Goal: Transaction & Acquisition: Purchase product/service

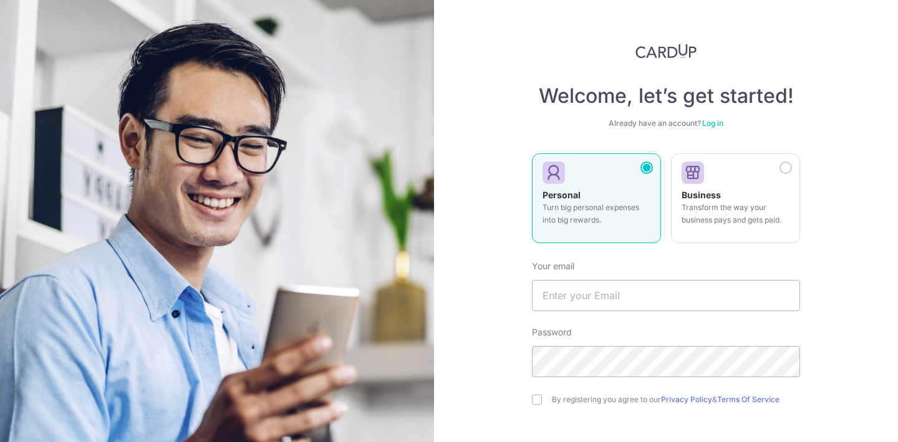
click at [619, 311] on form "Your email Password By registering you agree to our Privacy Policy & Terms Of S…" at bounding box center [666, 388] width 268 height 274
click at [631, 299] on input "text" at bounding box center [666, 295] width 268 height 31
type input "[EMAIL_ADDRESS][DOMAIN_NAME]"
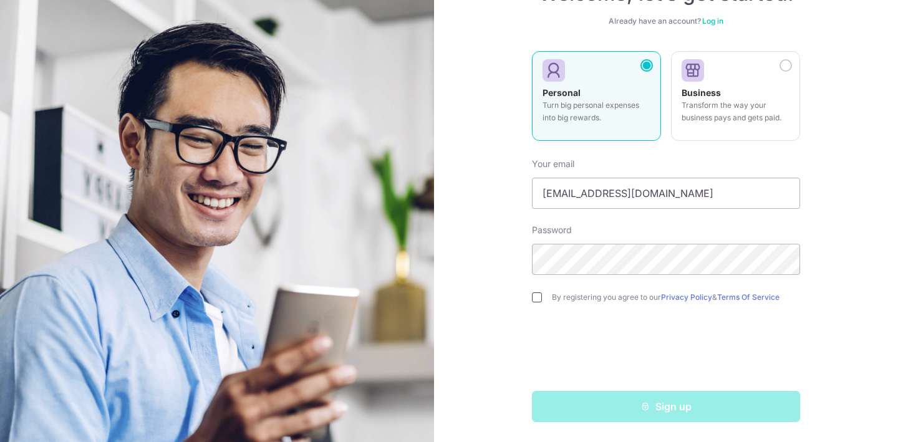
click at [539, 300] on input "checkbox" at bounding box center [537, 298] width 10 height 10
checkbox input "true"
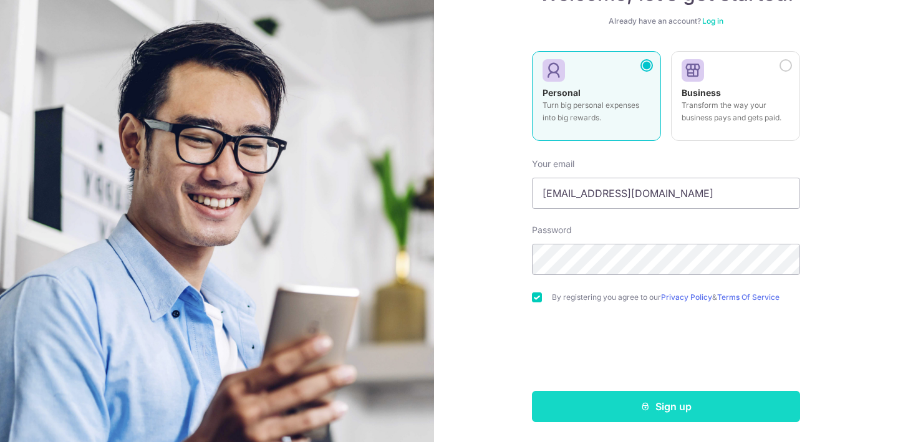
click at [632, 400] on button "Sign up" at bounding box center [666, 406] width 268 height 31
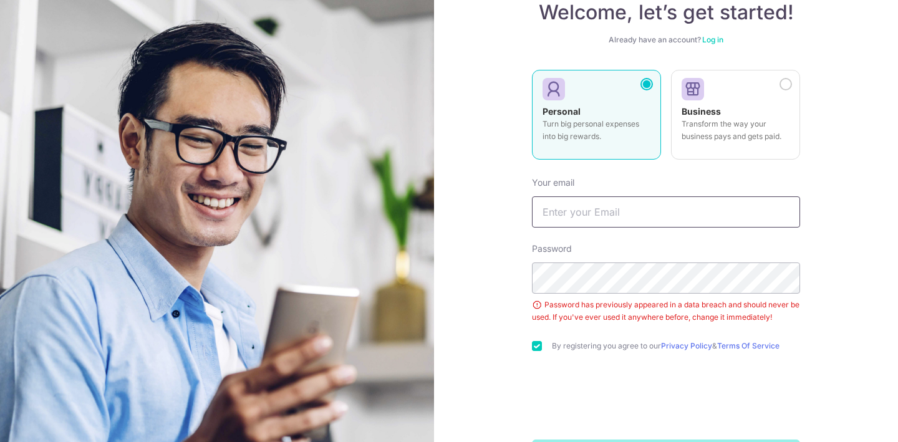
click at [699, 201] on input "text" at bounding box center [666, 211] width 268 height 31
type input "[EMAIL_ADDRESS][DOMAIN_NAME]"
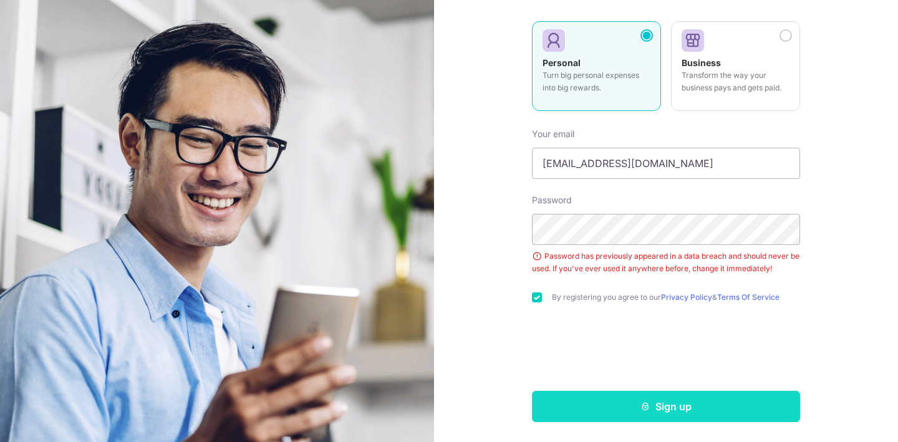
click at [725, 410] on button "Sign up" at bounding box center [666, 406] width 268 height 31
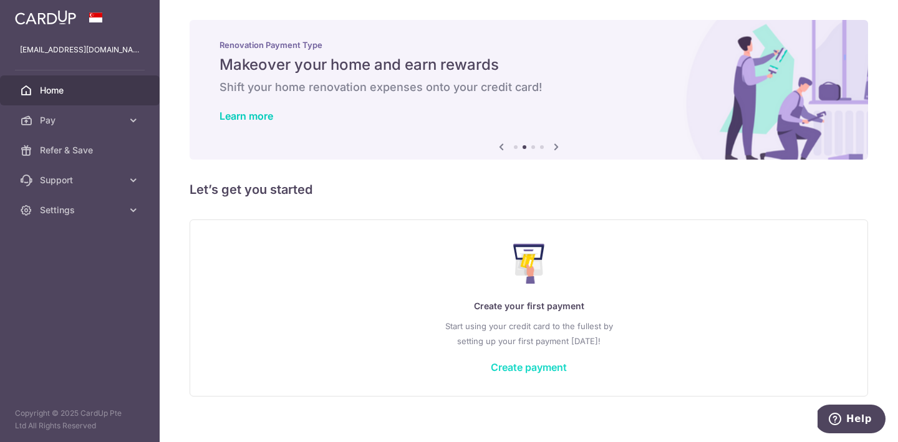
click at [515, 362] on link "Create payment" at bounding box center [529, 367] width 76 height 12
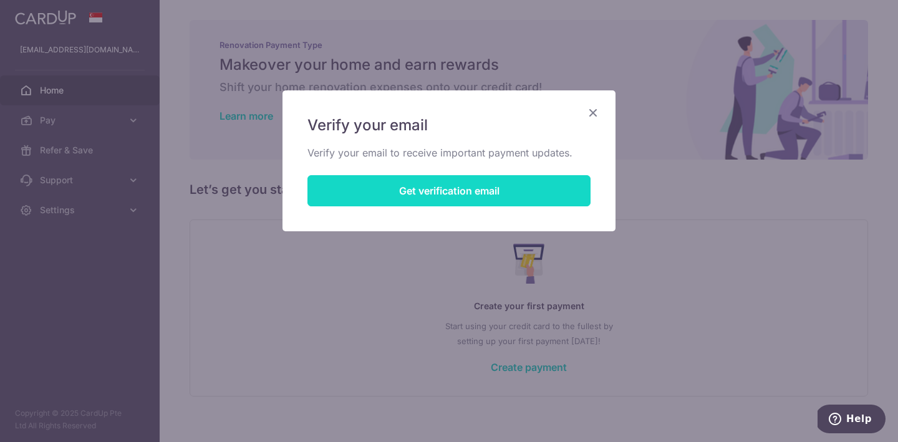
click at [473, 181] on button "Get verification email" at bounding box center [448, 190] width 283 height 31
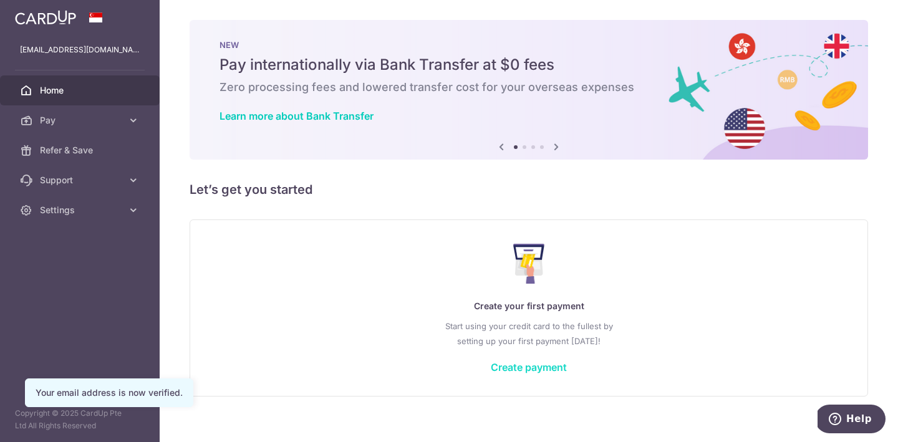
click at [546, 365] on link "Create payment" at bounding box center [529, 367] width 76 height 12
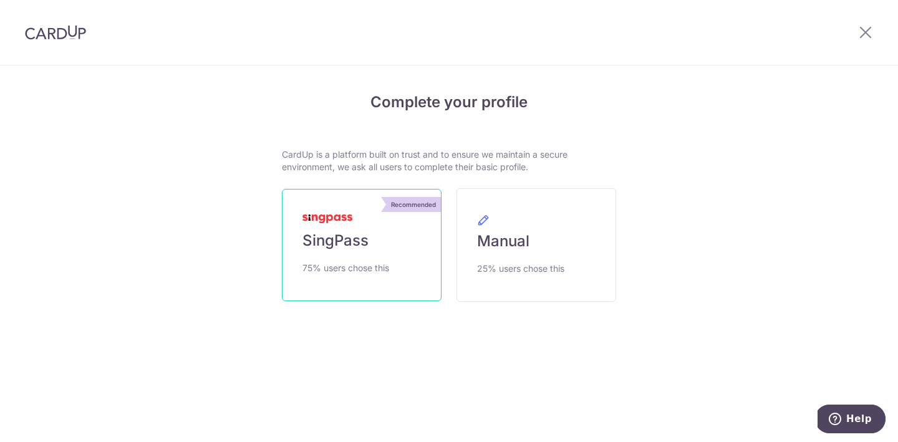
click at [369, 254] on link "Recommended SingPass 75% users chose this" at bounding box center [362, 245] width 160 height 112
click at [372, 238] on link "Recommended SingPass 75% users chose this" at bounding box center [362, 245] width 160 height 112
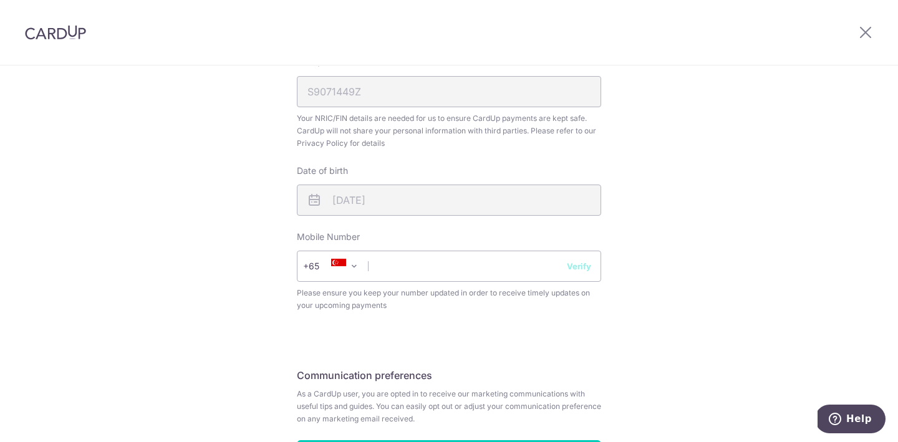
scroll to position [390, 0]
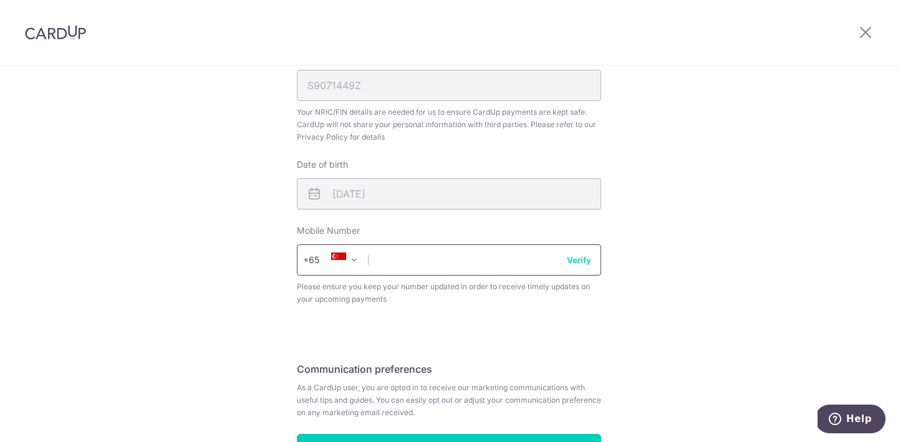
click at [491, 255] on input "text" at bounding box center [449, 259] width 304 height 31
type input "87498351"
click at [587, 266] on button "Verify" at bounding box center [579, 260] width 24 height 12
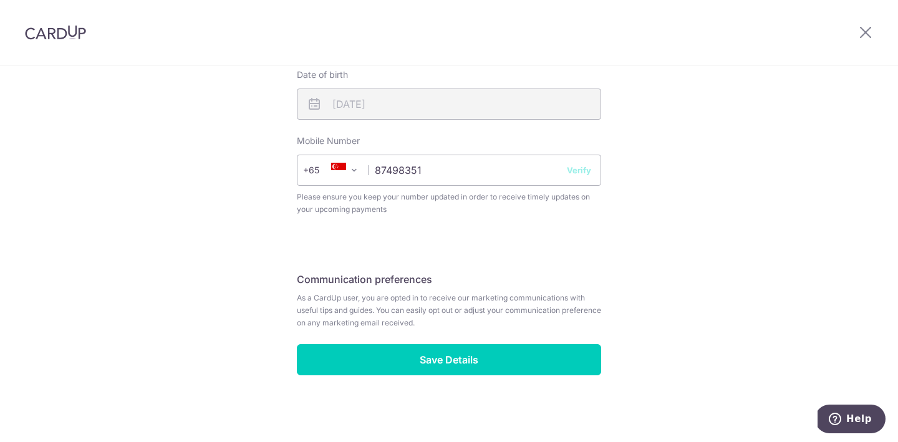
scroll to position [481, 0]
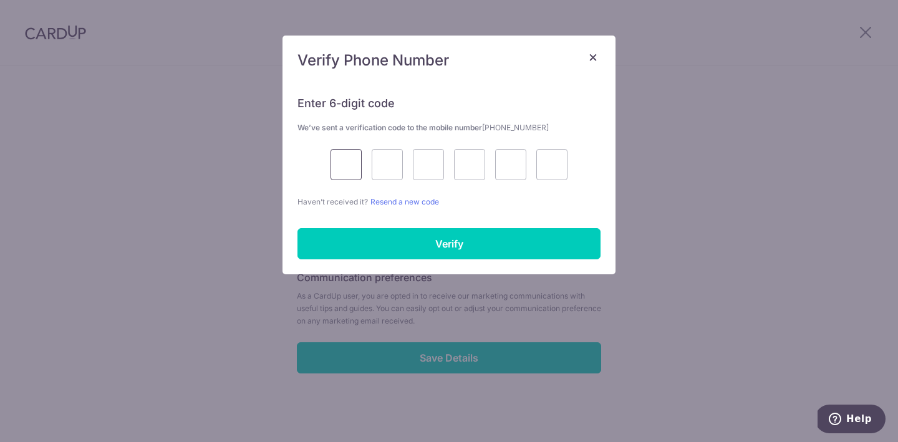
click at [355, 173] on input "text" at bounding box center [346, 164] width 31 height 31
type input "6"
type input "1"
type input "6"
type input "4"
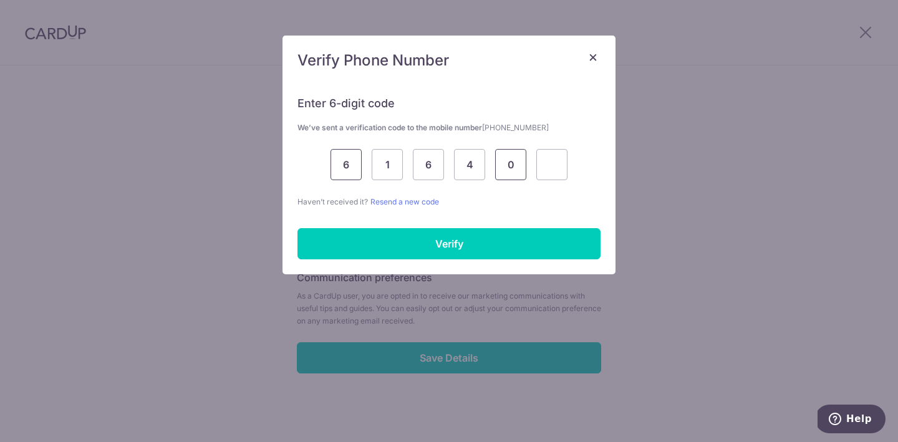
type input "0"
type input "7"
click at [406, 227] on div "Enter 6-digit code We’ve sent a verification code to the mobile number +6587498…" at bounding box center [449, 177] width 333 height 193
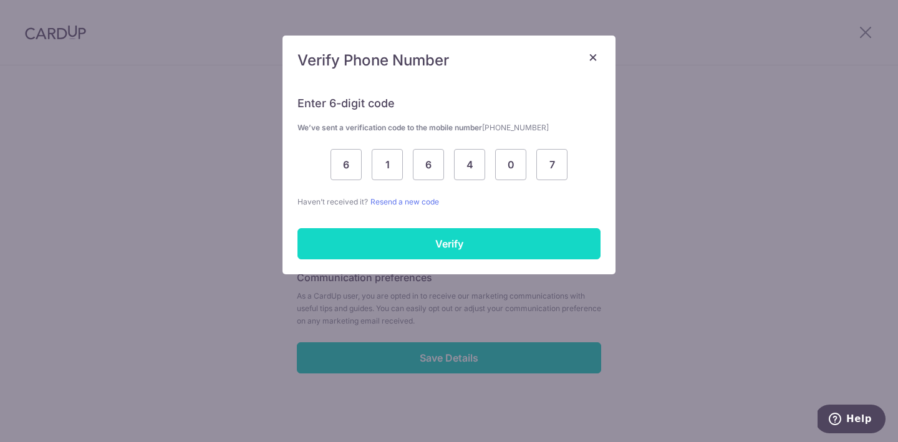
click at [411, 228] on input "Verify" at bounding box center [449, 243] width 303 height 31
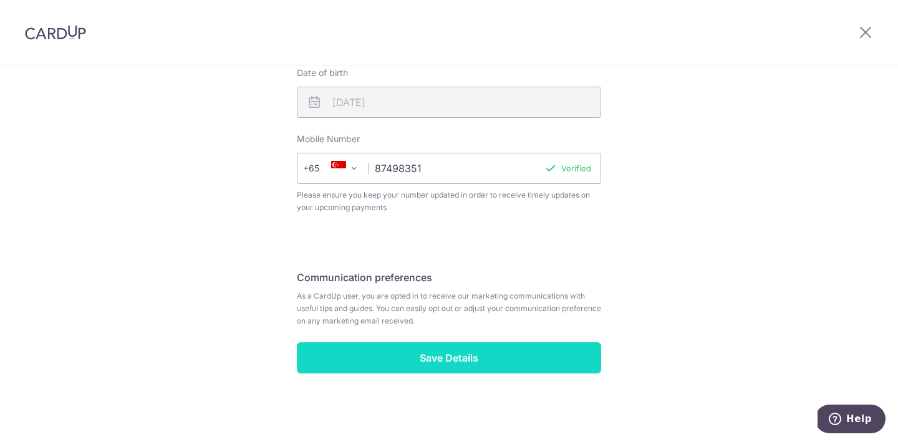
click at [535, 363] on input "Save Details" at bounding box center [449, 357] width 304 height 31
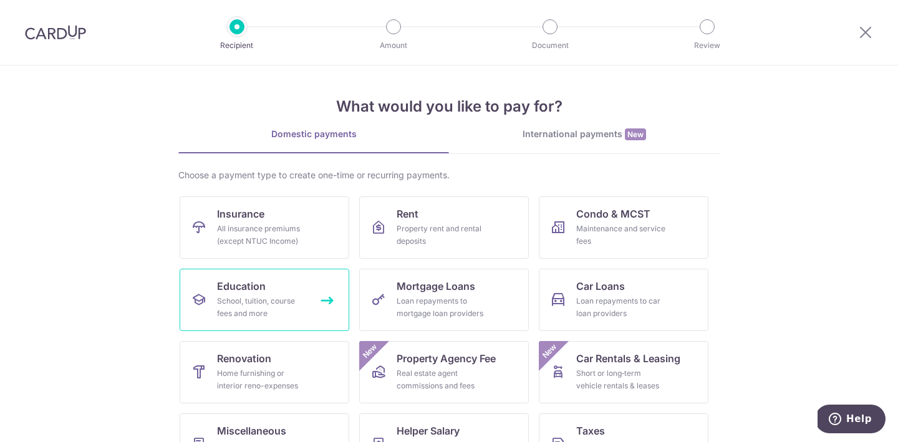
scroll to position [116, 0]
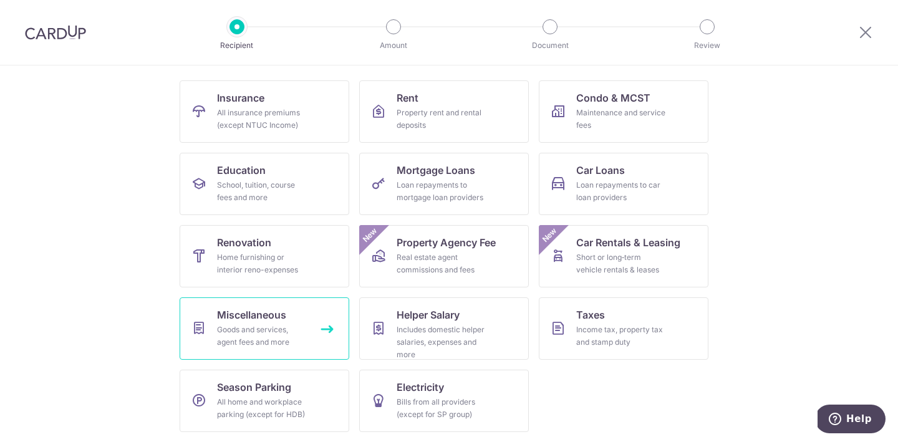
click at [281, 341] on div "Goods and services, agent fees and more" at bounding box center [262, 336] width 90 height 25
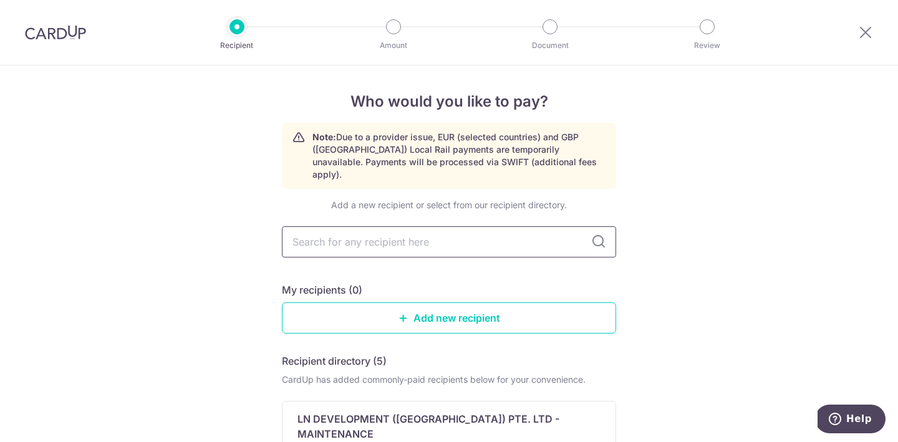
click at [329, 235] on input "text" at bounding box center [449, 241] width 334 height 31
type input "f"
click at [549, 313] on link "Add new recipient" at bounding box center [449, 317] width 334 height 31
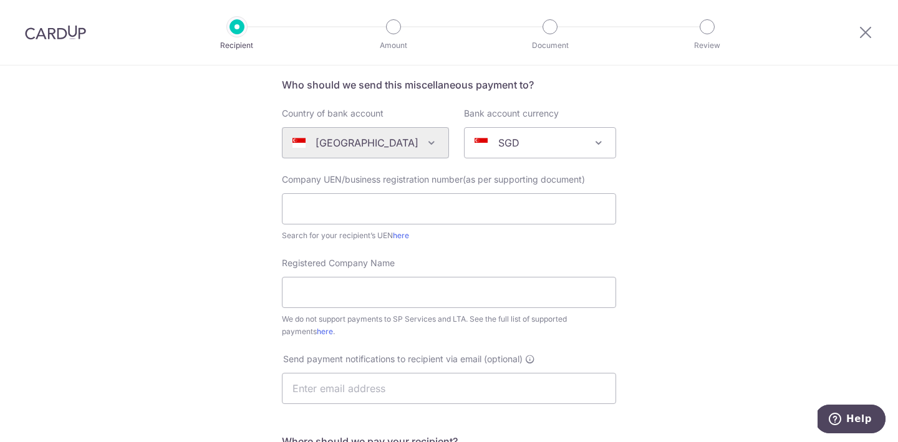
scroll to position [97, 0]
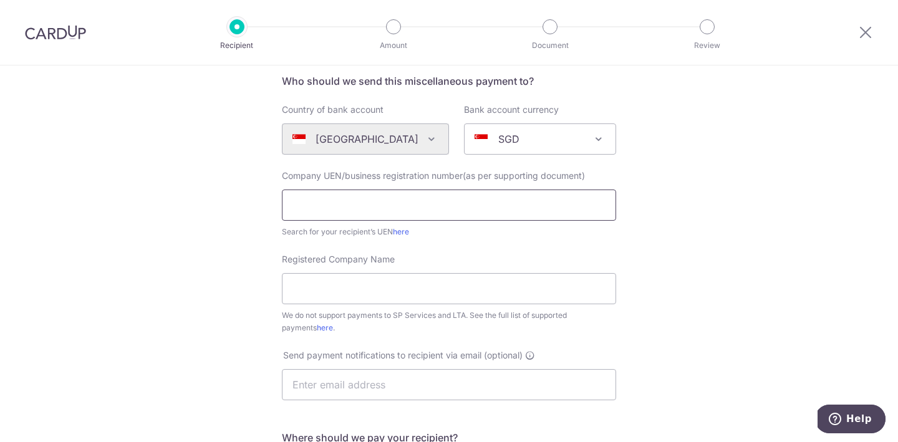
click at [353, 220] on input "text" at bounding box center [449, 205] width 334 height 31
paste input "200610949W"
type input "200610949W"
click at [404, 283] on input "Registered Company Name" at bounding box center [449, 288] width 334 height 31
click at [383, 288] on input "Registered Company Name" at bounding box center [449, 288] width 334 height 31
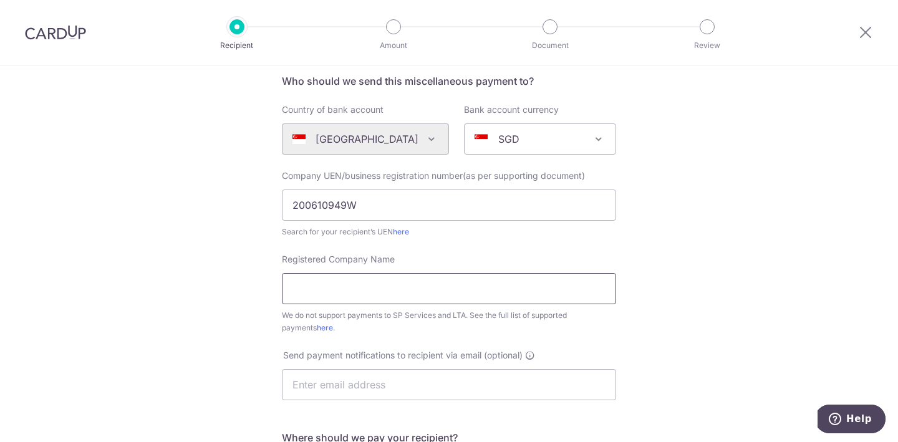
paste input "FS Intent Pte Ltd"
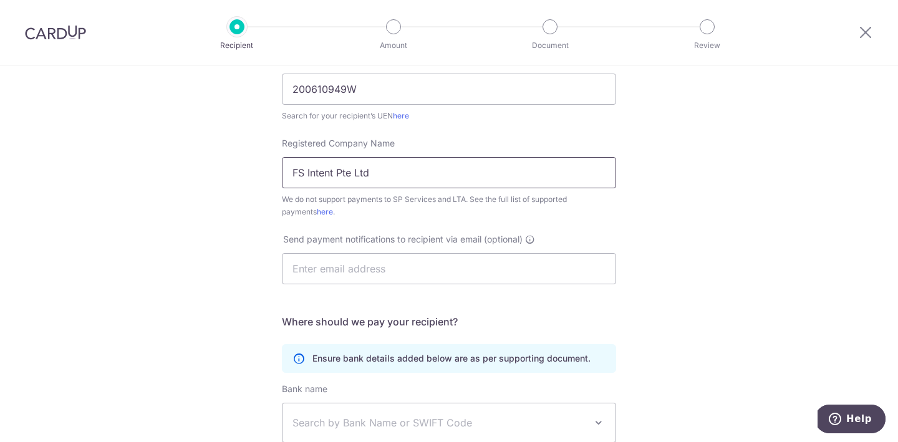
scroll to position [215, 0]
type input "FS Intent Pte Ltd"
click at [423, 271] on input "text" at bounding box center [449, 266] width 334 height 31
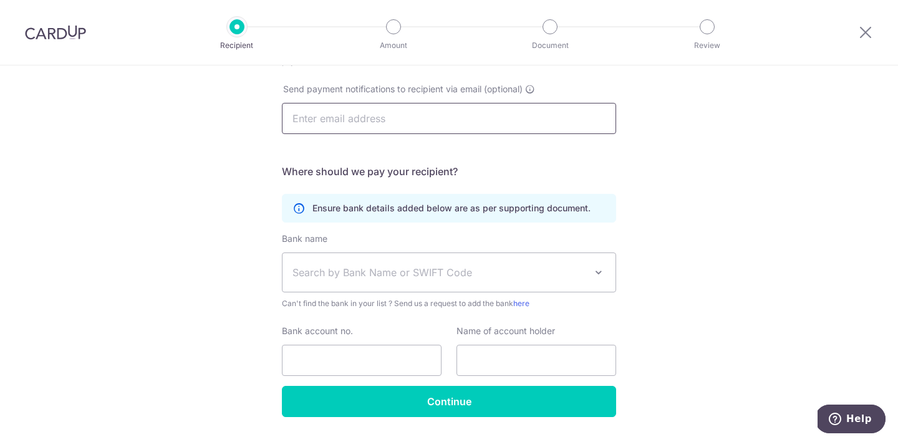
scroll to position [365, 0]
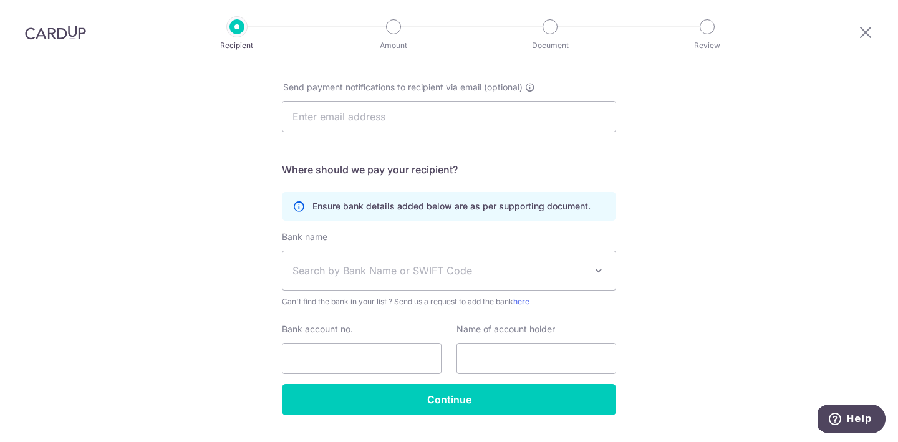
click at [505, 259] on span "Search by Bank Name or SWIFT Code" at bounding box center [449, 270] width 333 height 39
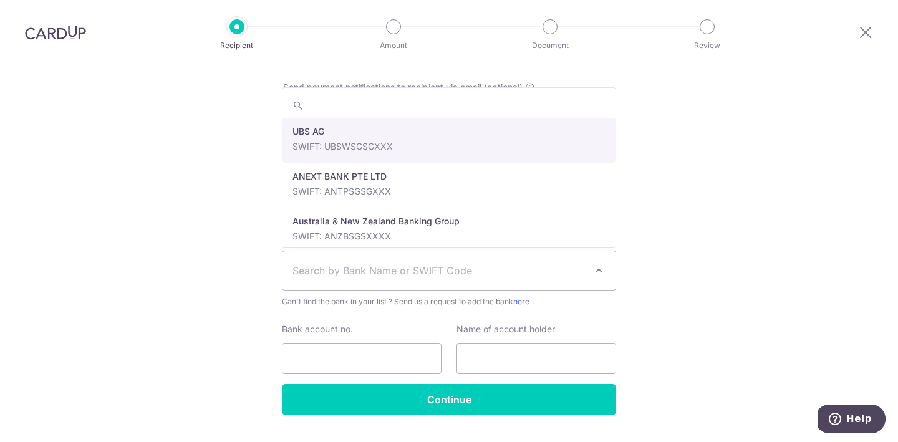
click at [695, 244] on div "Who would you like to pay? Your recipient does not need a CardUp account to rec…" at bounding box center [449, 87] width 898 height 773
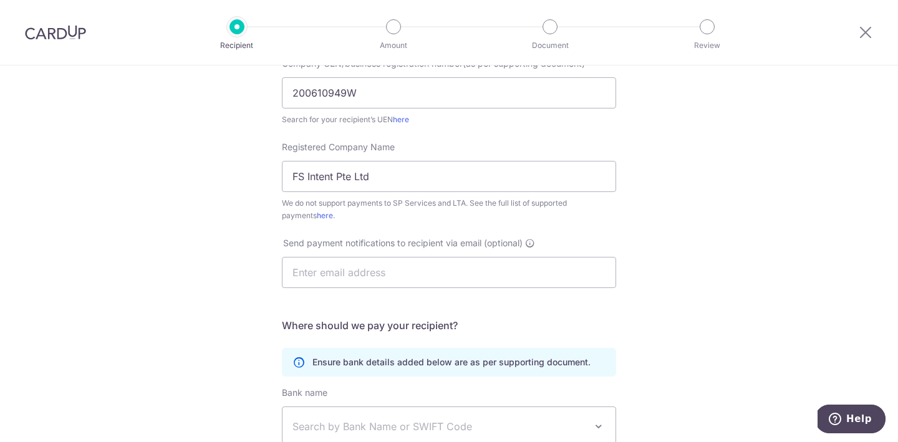
scroll to position [397, 0]
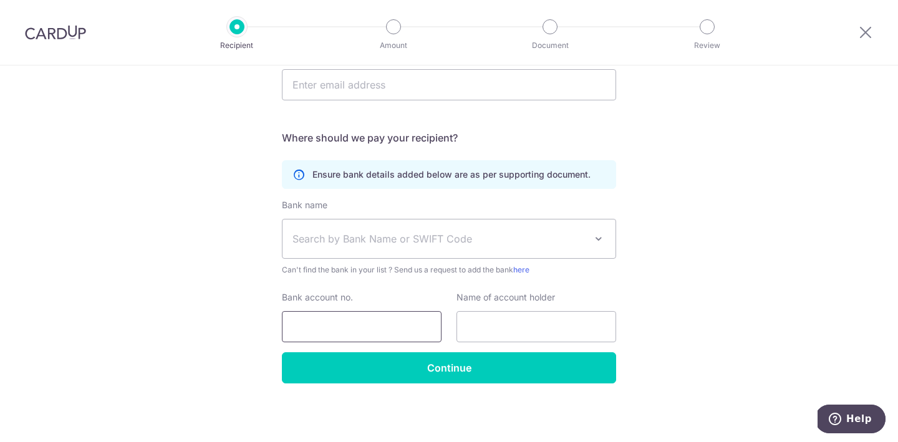
click at [368, 330] on input "Bank account no." at bounding box center [362, 326] width 160 height 31
paste input "003-915957-9"
click at [313, 326] on input "003-9159579" at bounding box center [362, 326] width 160 height 31
type input "0039159579"
click at [564, 313] on input "text" at bounding box center [537, 326] width 160 height 31
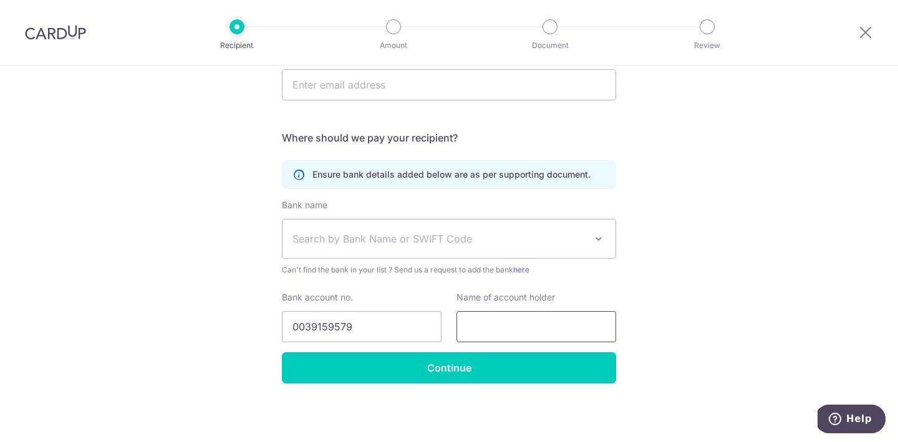
paste input "Free Space Pte Ltd"
type input "Free Space Pte Ltd"
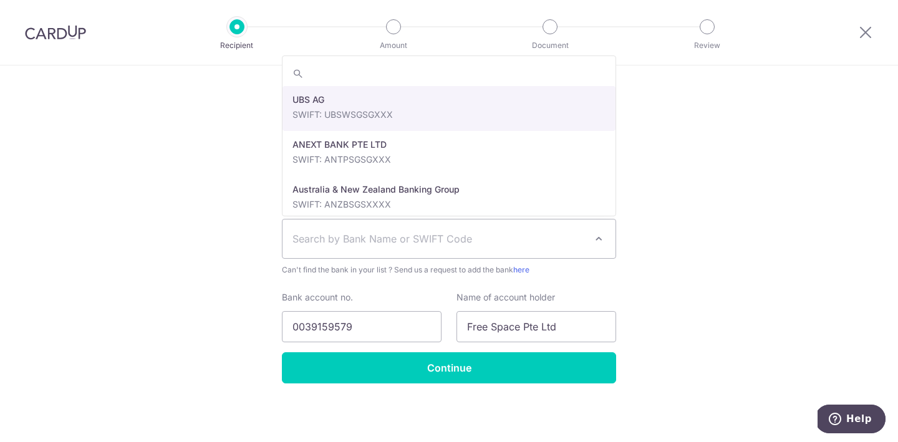
click at [541, 225] on span "Search by Bank Name or SWIFT Code" at bounding box center [449, 239] width 333 height 39
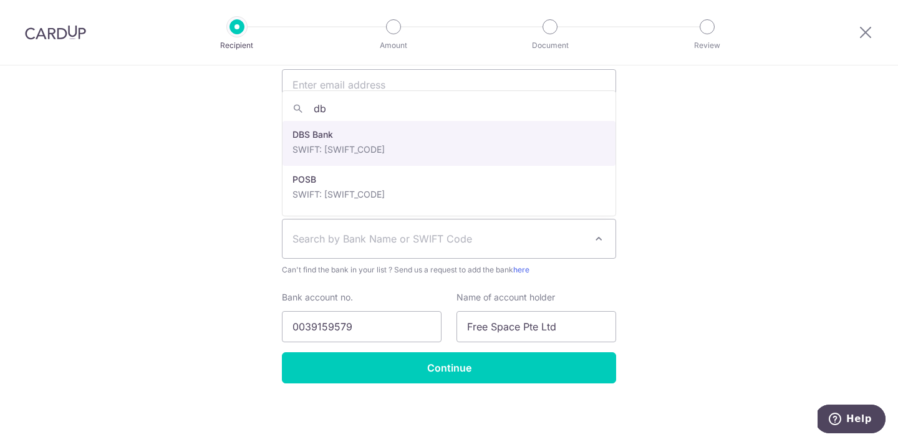
type input "db"
select select "6"
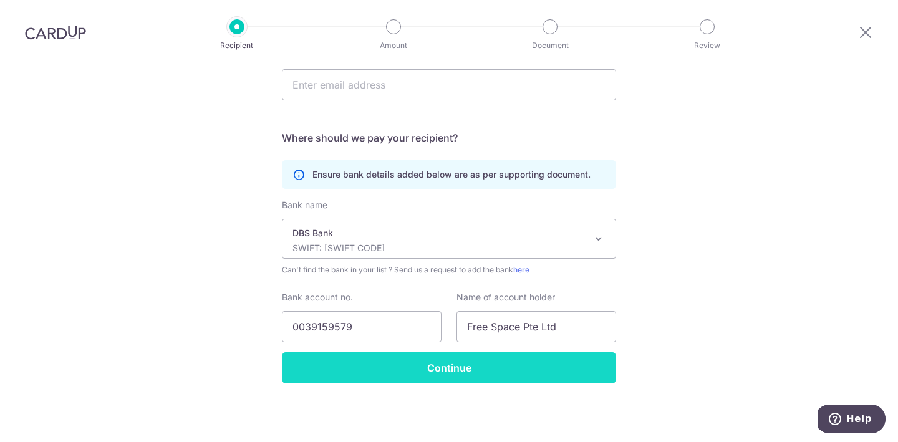
click at [447, 369] on input "Continue" at bounding box center [449, 367] width 334 height 31
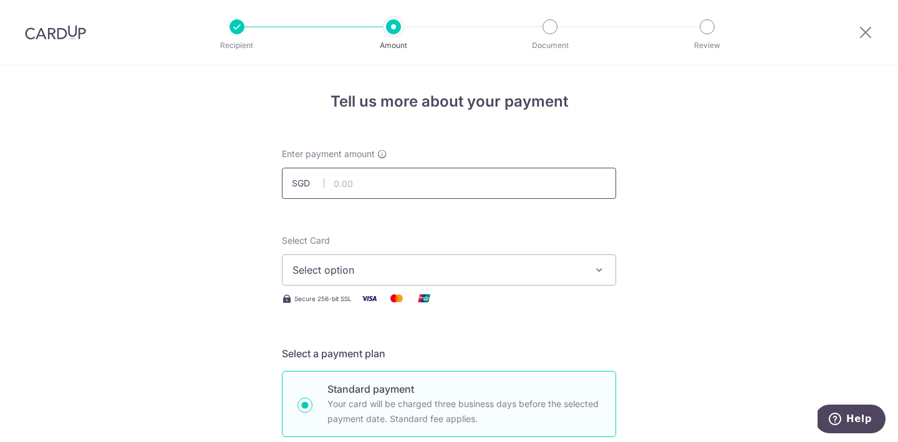
click at [448, 179] on input "text" at bounding box center [449, 183] width 334 height 31
type input "2,616.00"
click at [465, 266] on span "Select option" at bounding box center [438, 270] width 291 height 15
click at [443, 289] on ul "Add credit card" at bounding box center [449, 305] width 334 height 34
click at [445, 268] on span "Select option" at bounding box center [438, 270] width 291 height 15
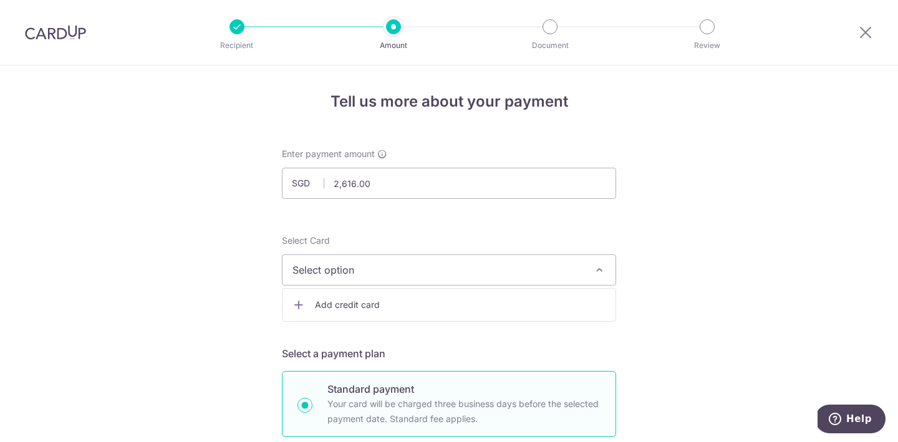
click at [423, 316] on ul "Add credit card" at bounding box center [449, 305] width 334 height 34
click at [477, 263] on span "Select option" at bounding box center [438, 270] width 291 height 15
click at [459, 299] on span "Add credit card" at bounding box center [460, 305] width 291 height 12
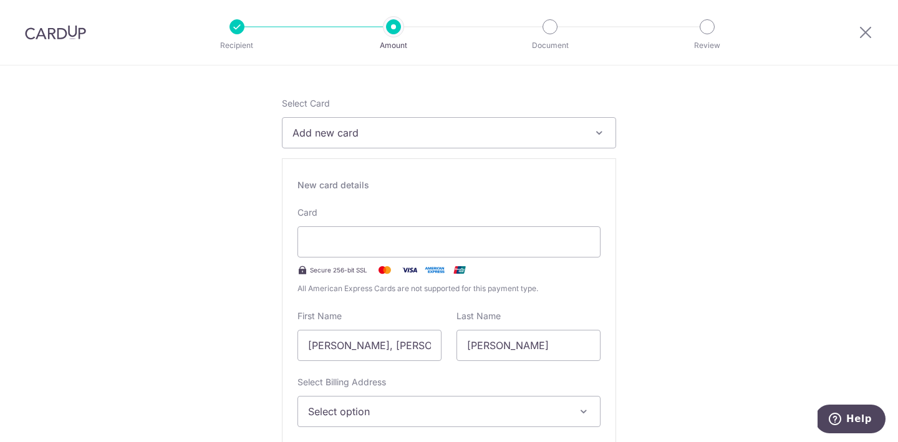
scroll to position [139, 0]
click at [364, 252] on div at bounding box center [449, 240] width 303 height 31
drag, startPoint x: 417, startPoint y: 345, endPoint x: 196, endPoint y: 345, distance: 220.2
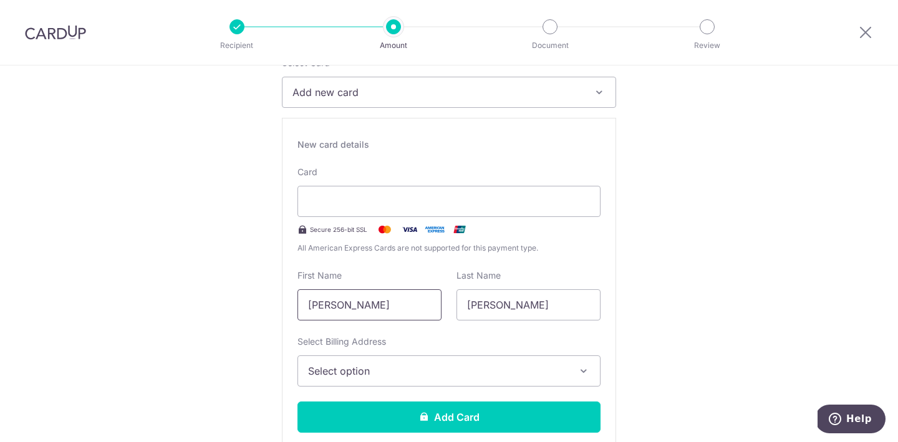
scroll to position [183, 0]
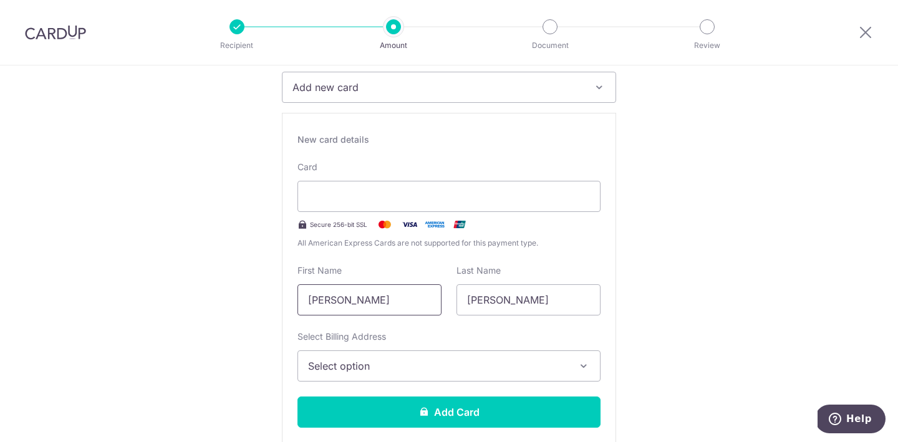
type input "Joanne"
click at [376, 359] on span "Select option" at bounding box center [437, 366] width 259 height 15
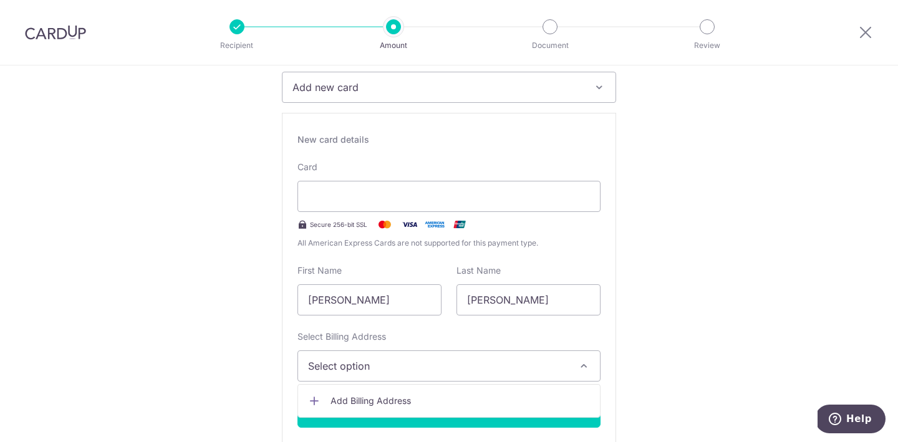
click at [375, 395] on span "Add Billing Address" at bounding box center [460, 401] width 259 height 12
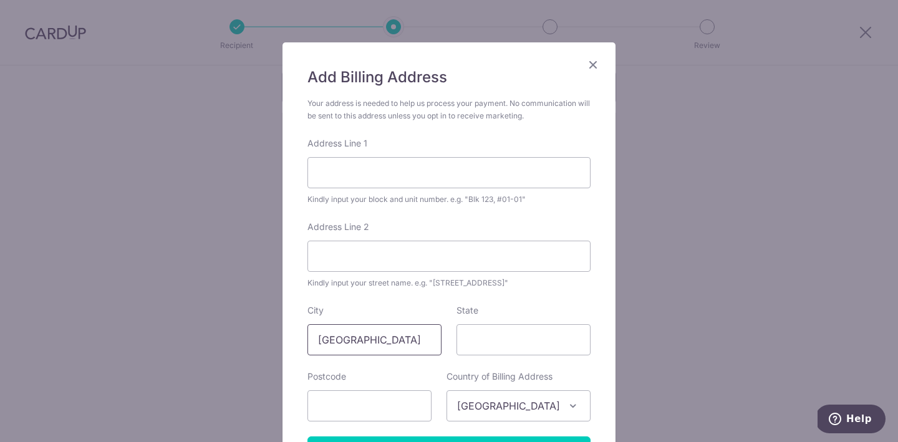
scroll to position [56, 0]
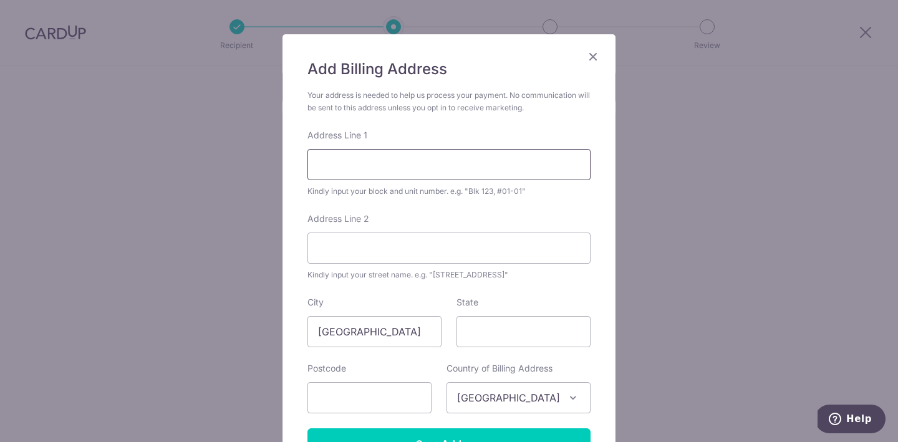
click at [447, 165] on input "Address Line 1" at bounding box center [448, 164] width 283 height 31
type input "130 Geylang East Ave 1"
type input "14-303"
click at [510, 334] on input "State" at bounding box center [524, 331] width 134 height 31
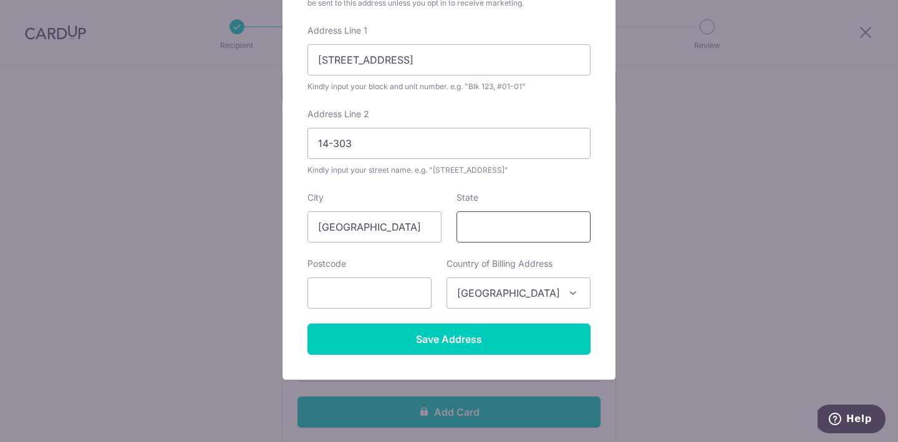
scroll to position [163, 0]
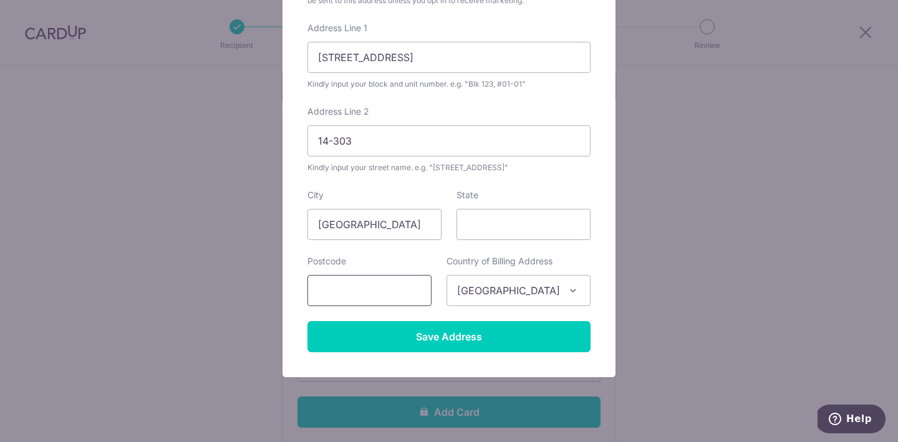
click at [395, 300] on input "text" at bounding box center [369, 290] width 124 height 31
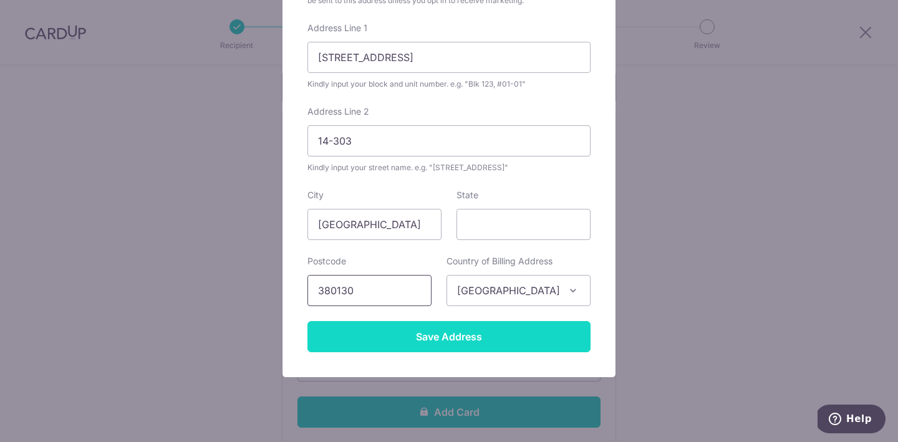
type input "380130"
click at [457, 342] on input "Save Address" at bounding box center [448, 336] width 283 height 31
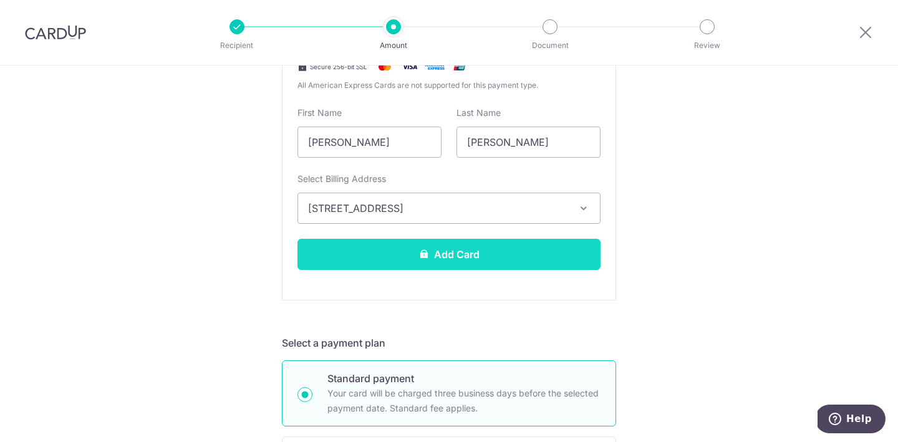
click at [540, 256] on button "Add Card" at bounding box center [449, 254] width 303 height 31
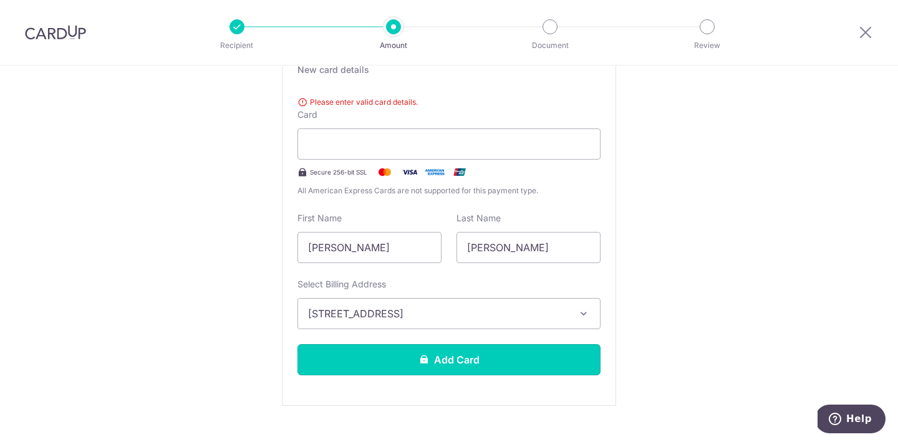
scroll to position [248, 0]
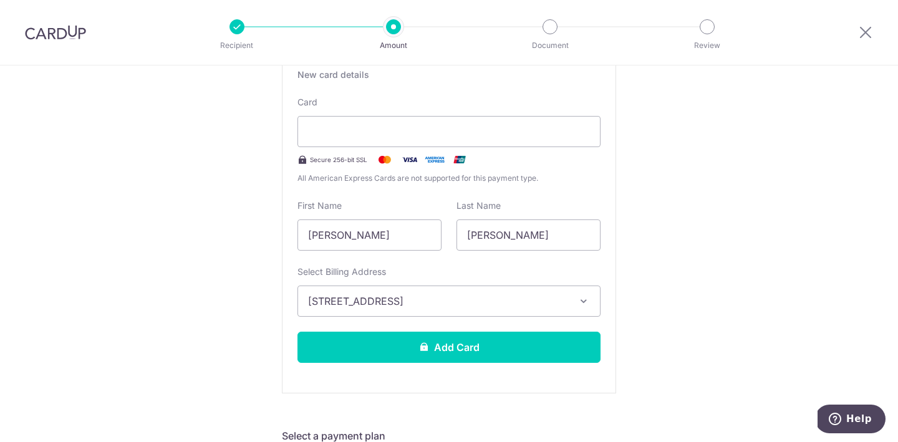
click at [526, 365] on div "New card details Please enter valid card details. Card Secure 256-bit SSL All A…" at bounding box center [449, 221] width 334 height 346
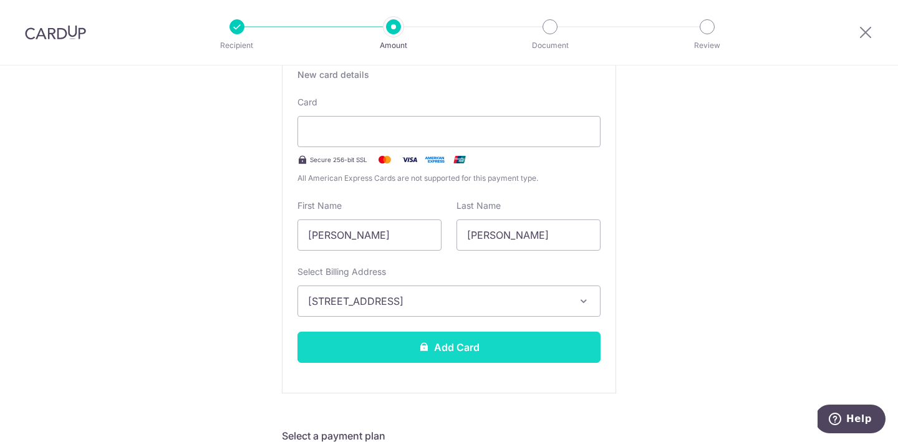
click at [553, 351] on button "Add Card" at bounding box center [449, 347] width 303 height 31
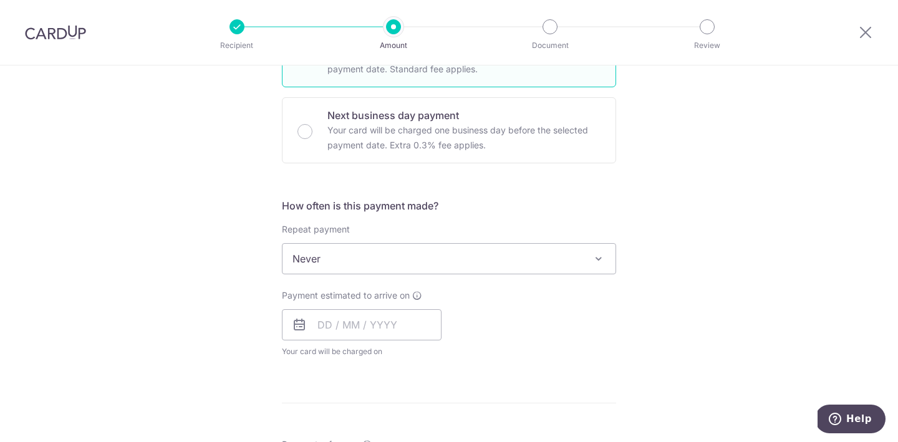
scroll to position [351, 0]
click at [329, 321] on input "text" at bounding box center [362, 323] width 160 height 31
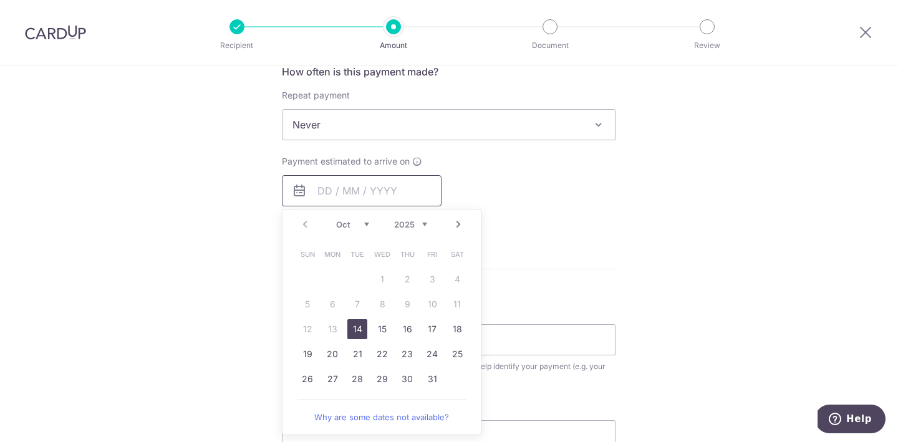
scroll to position [511, 0]
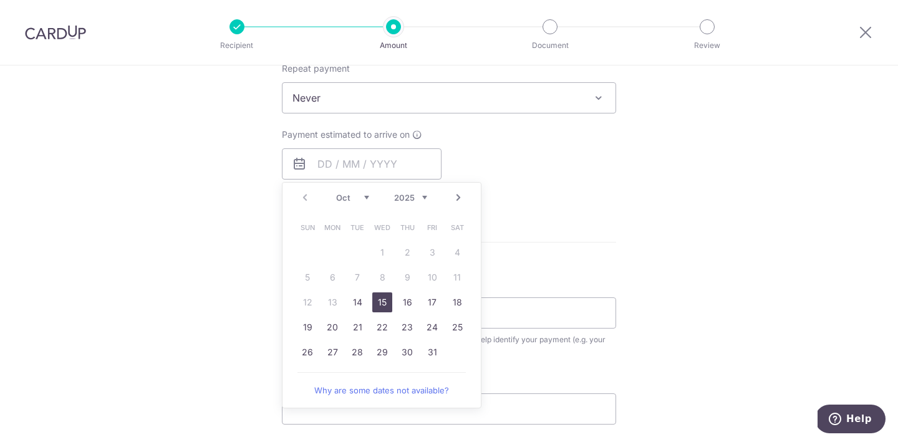
click at [387, 301] on link "15" at bounding box center [382, 303] width 20 height 20
type input "[DATE]"
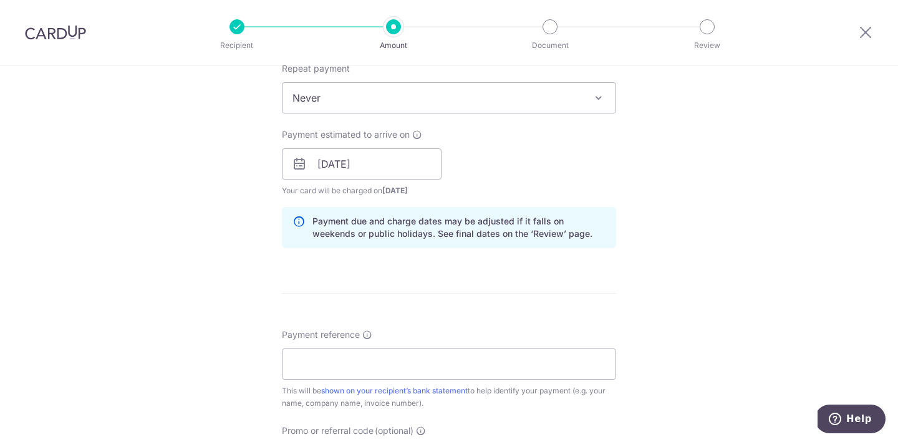
click at [630, 262] on div "Tell us more about your payment Enter payment amount SGD 2,616.00 2616.00 Card …" at bounding box center [449, 144] width 898 height 1179
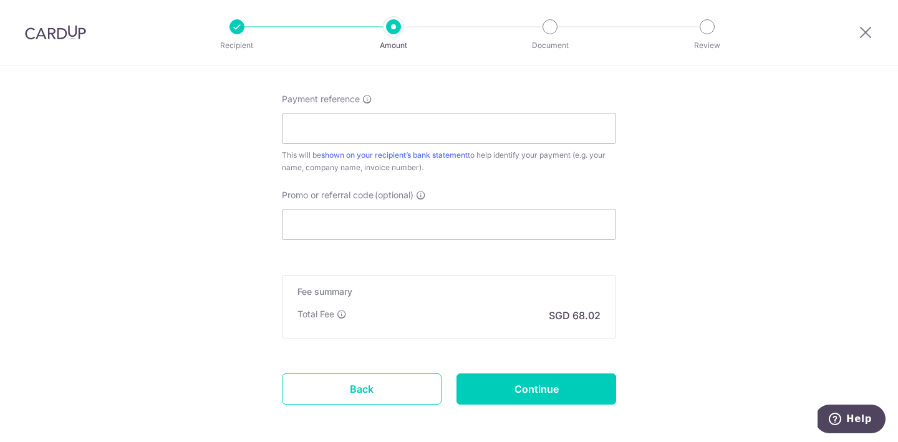
scroll to position [748, 0]
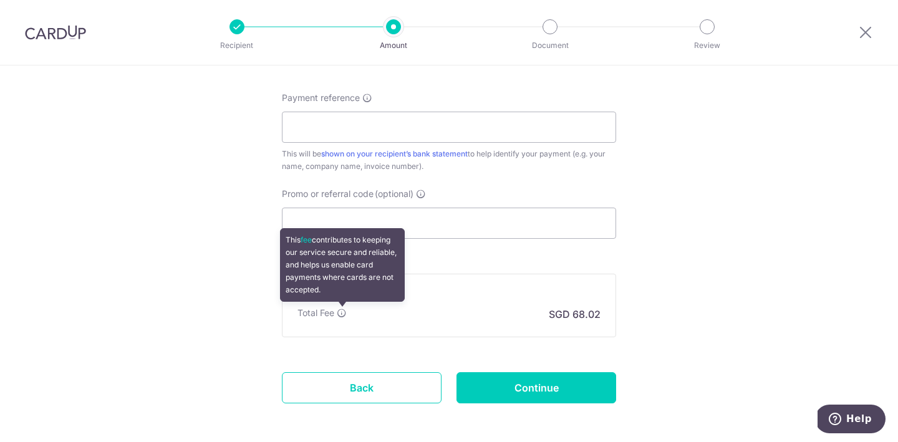
click at [341, 316] on icon at bounding box center [342, 313] width 10 height 10
click at [346, 316] on icon at bounding box center [342, 313] width 10 height 10
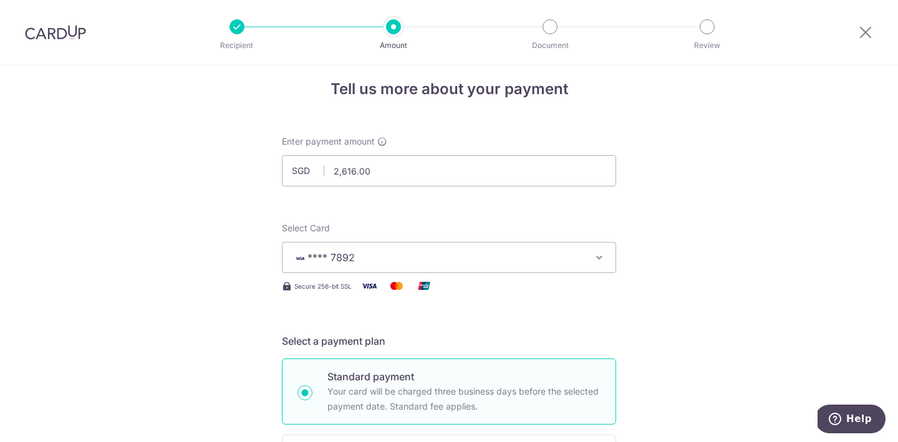
scroll to position [0, 0]
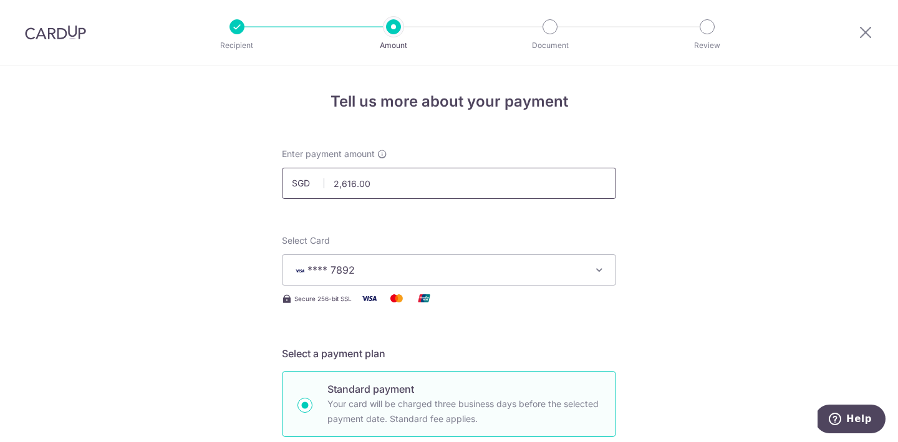
click at [378, 179] on input "2,616.00" at bounding box center [449, 183] width 334 height 31
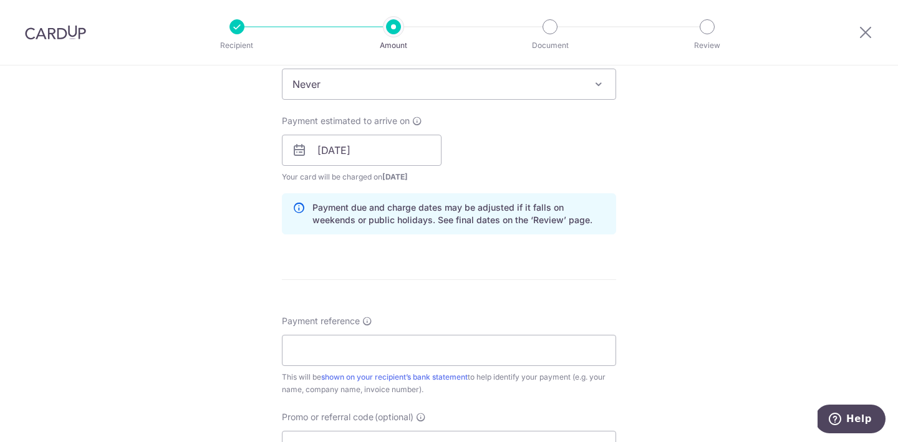
scroll to position [803, 0]
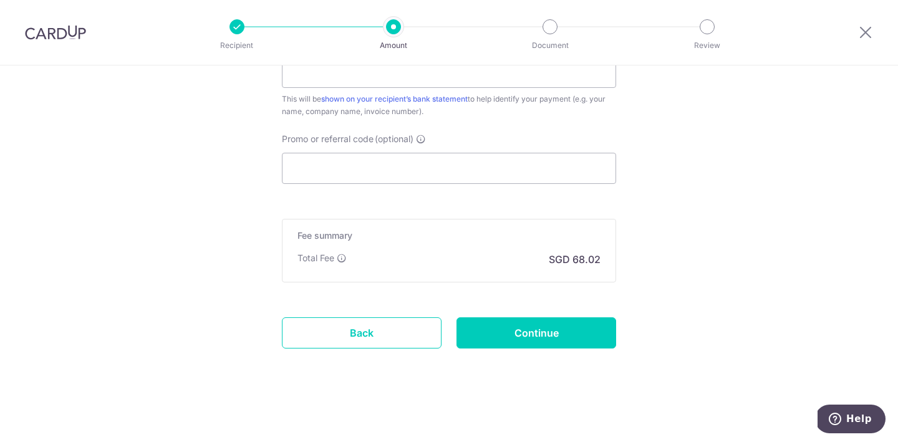
type input "26,160.00"
